Goal: Check status: Check status

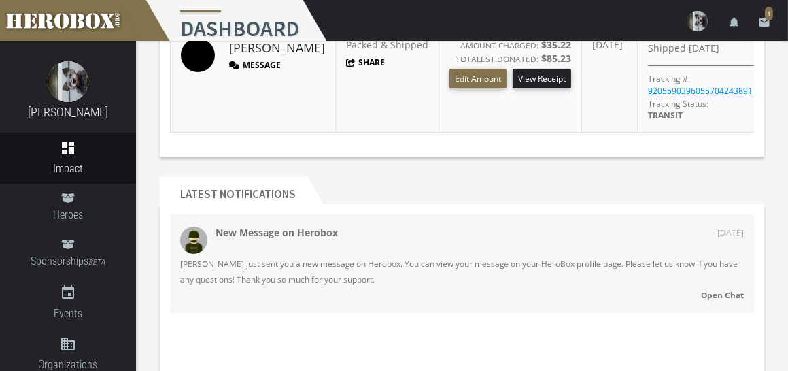
scroll to position [272, 0]
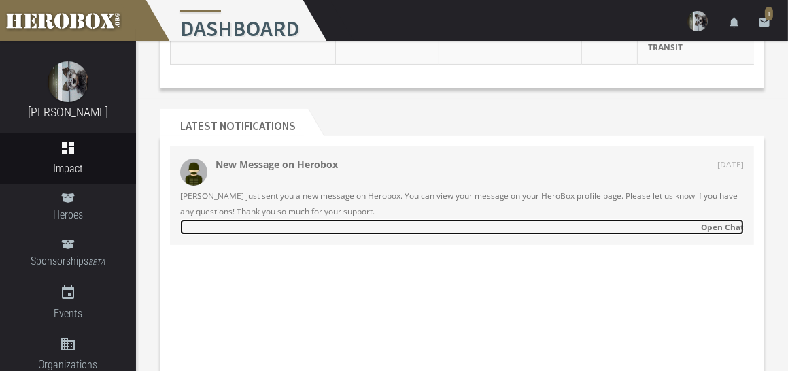
click at [715, 224] on strong "Open Chat" at bounding box center [722, 226] width 43 height 11
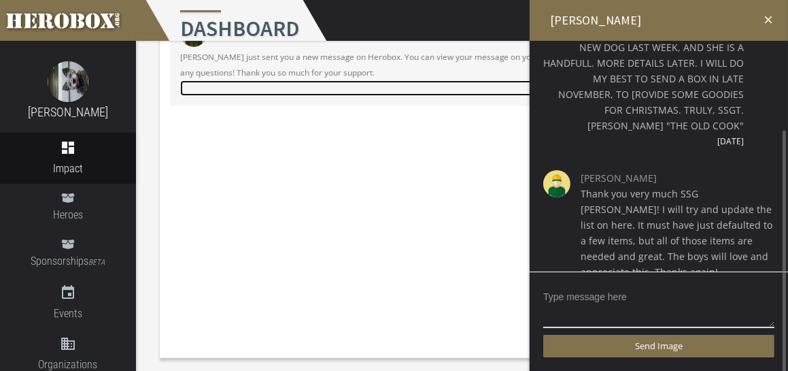
scroll to position [118, 0]
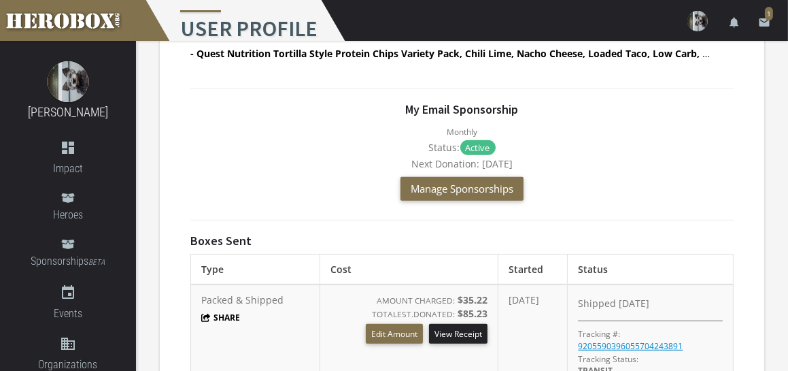
scroll to position [745, 0]
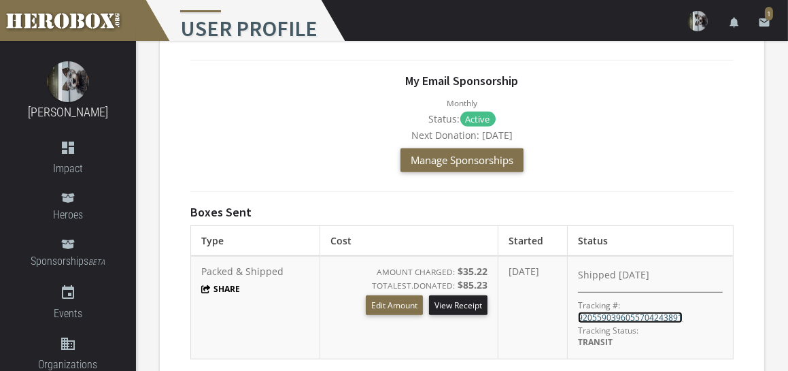
click at [634, 311] on link "9205590396055704243891" at bounding box center [630, 317] width 105 height 12
click at [766, 11] on span "1" at bounding box center [769, 14] width 8 height 14
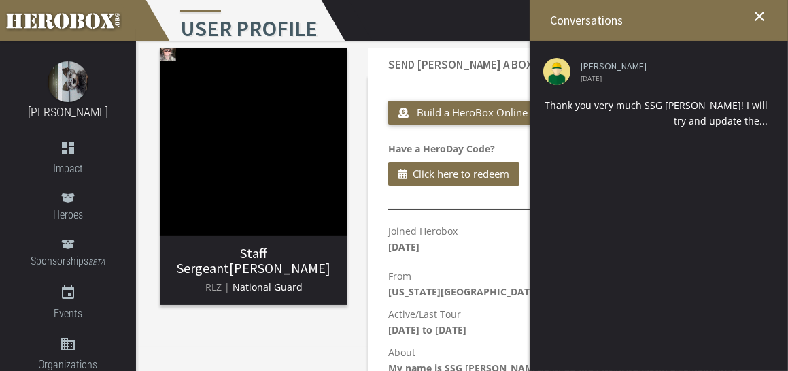
scroll to position [0, 0]
